Goal: Task Accomplishment & Management: Manage account settings

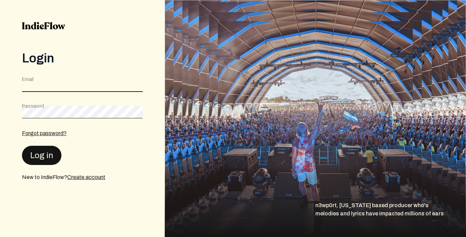
type input "[EMAIL_ADDRESS][DOMAIN_NAME]"
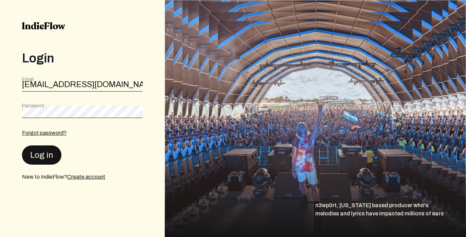
click at [49, 148] on button "Log in" at bounding box center [41, 155] width 39 height 19
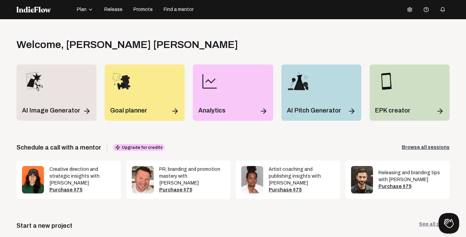
click at [84, 10] on span "Plan" at bounding box center [82, 9] width 10 height 7
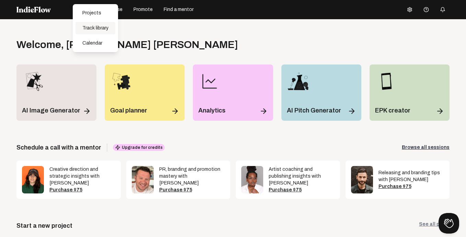
click at [106, 30] on div "Track library" at bounding box center [96, 28] width 40 height 12
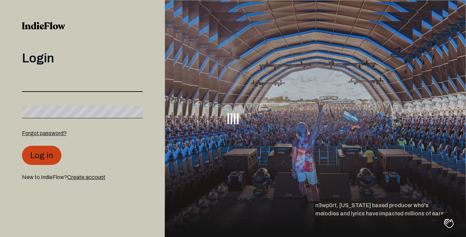
type input "[EMAIL_ADDRESS][DOMAIN_NAME]"
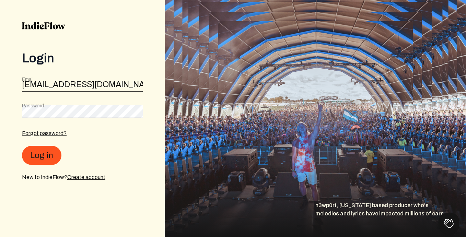
click at [3, 113] on div "Login Email [EMAIL_ADDRESS][DOMAIN_NAME] Password Forgot password? Log in New t…" at bounding box center [82, 118] width 165 height 237
